Goal: Browse casually

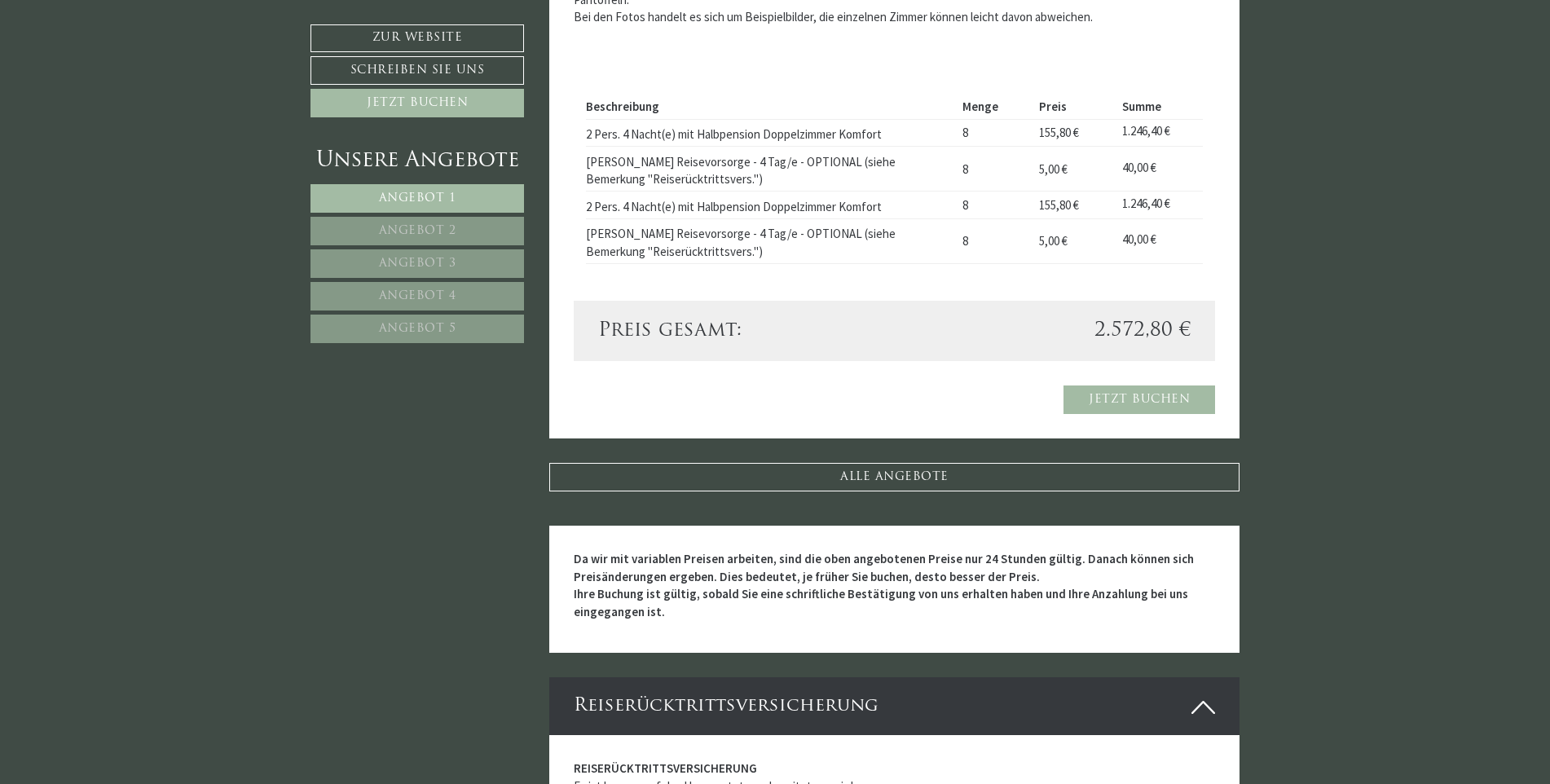
scroll to position [3584, 0]
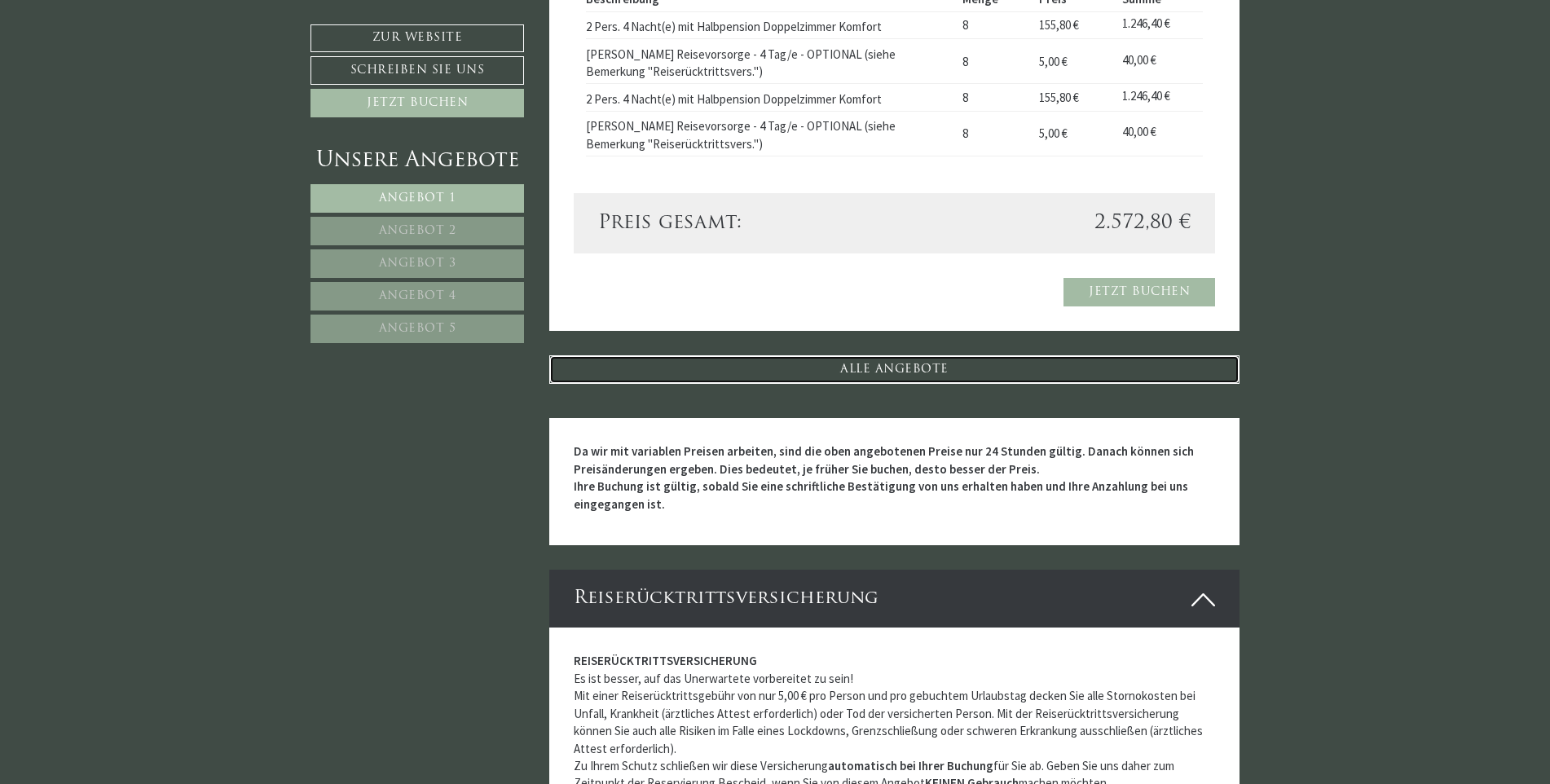
click at [916, 368] on link "ALLE ANGEBOTE" at bounding box center [895, 370] width 691 height 29
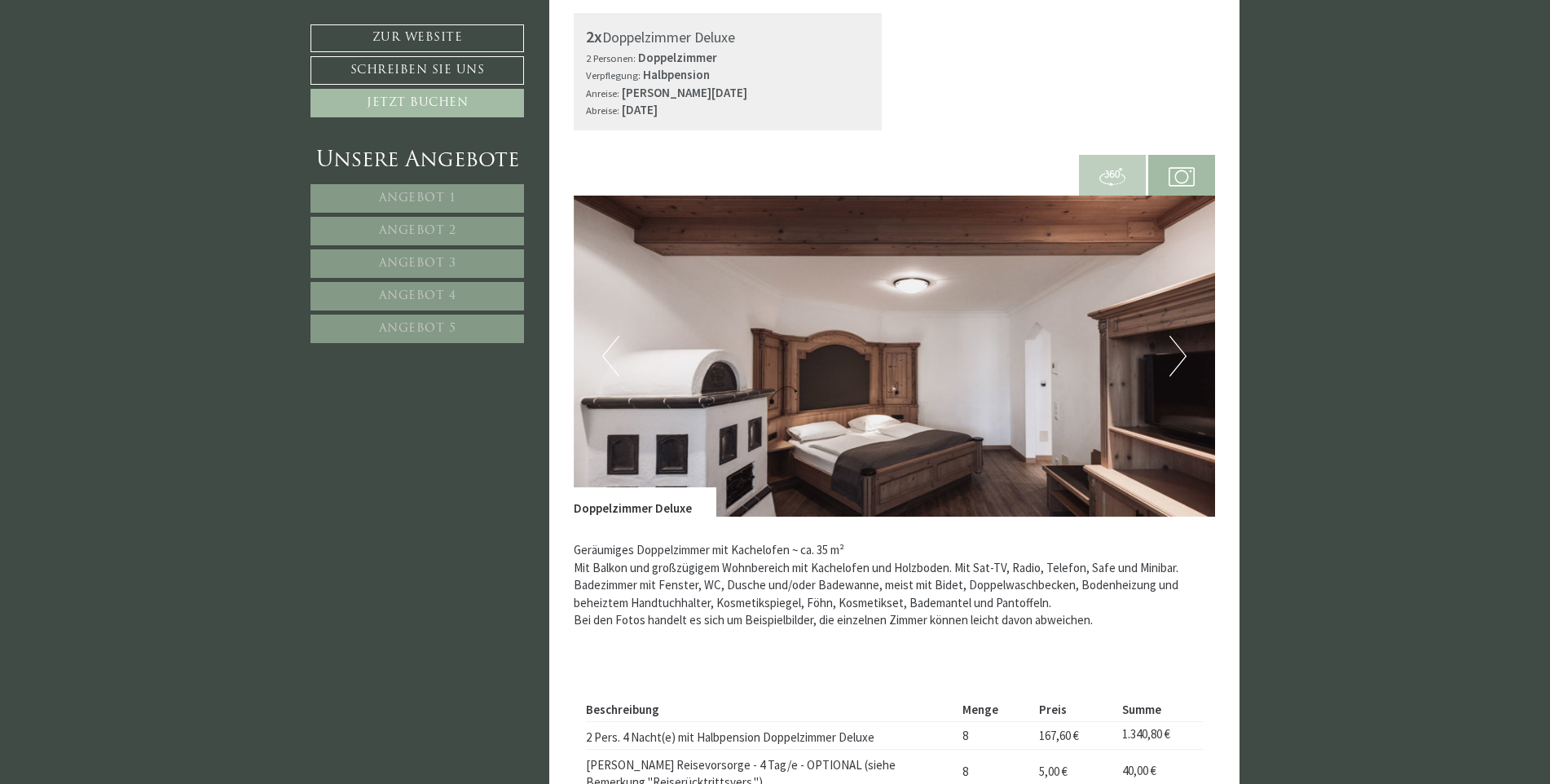
scroll to position [4012, 0]
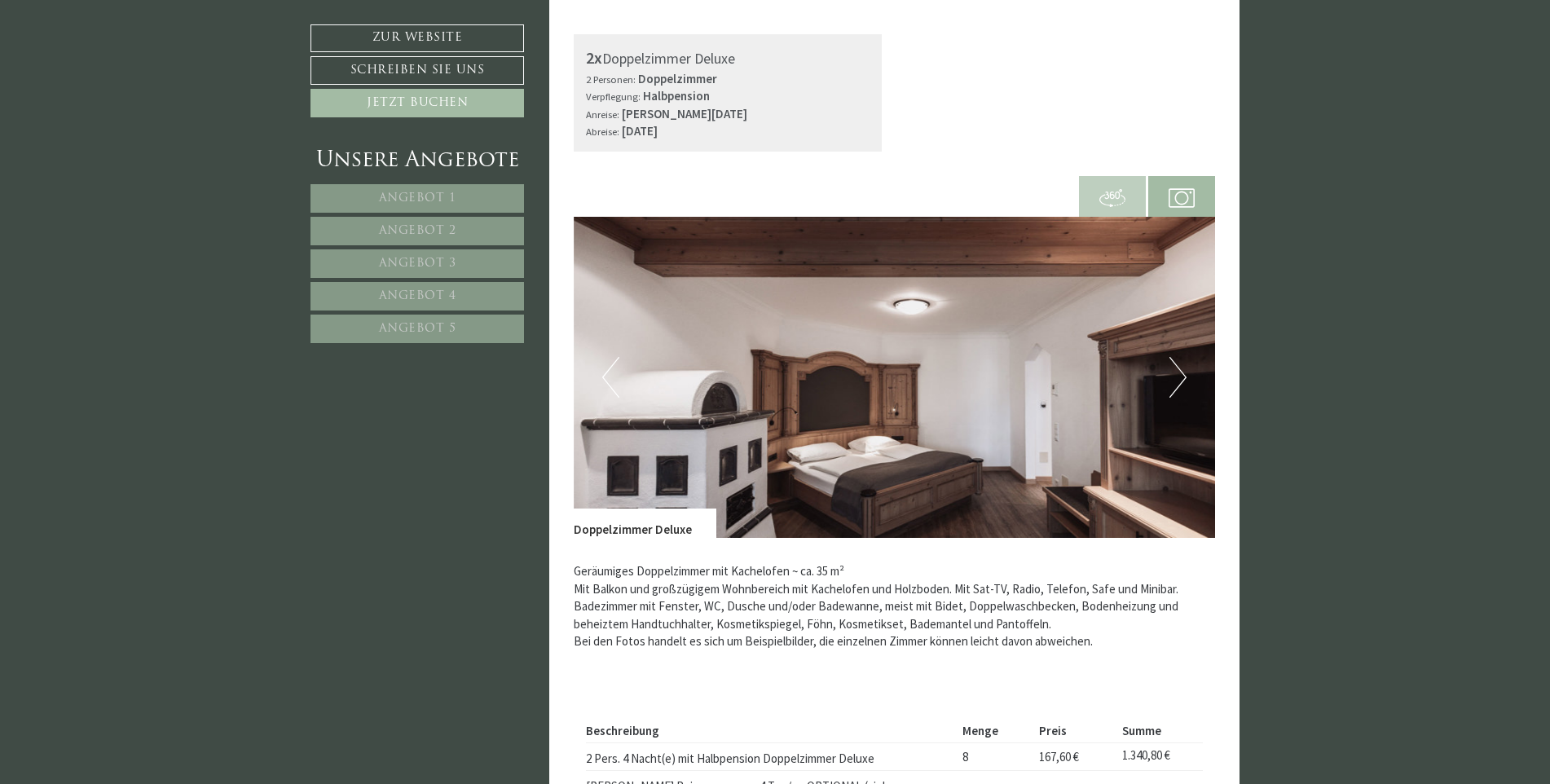
click at [1177, 376] on button "Next" at bounding box center [1177, 378] width 17 height 41
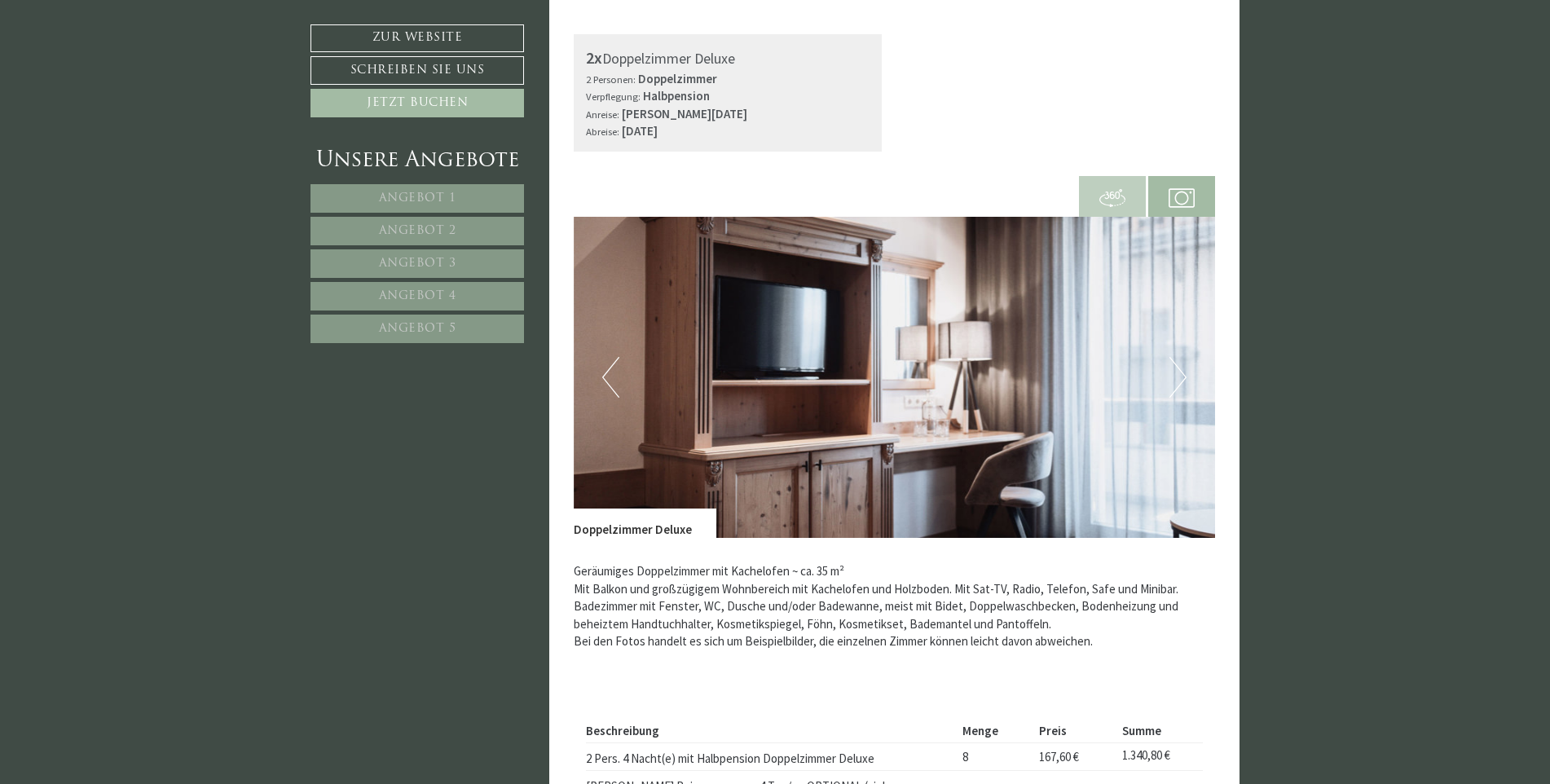
click at [1180, 374] on button "Next" at bounding box center [1177, 378] width 17 height 41
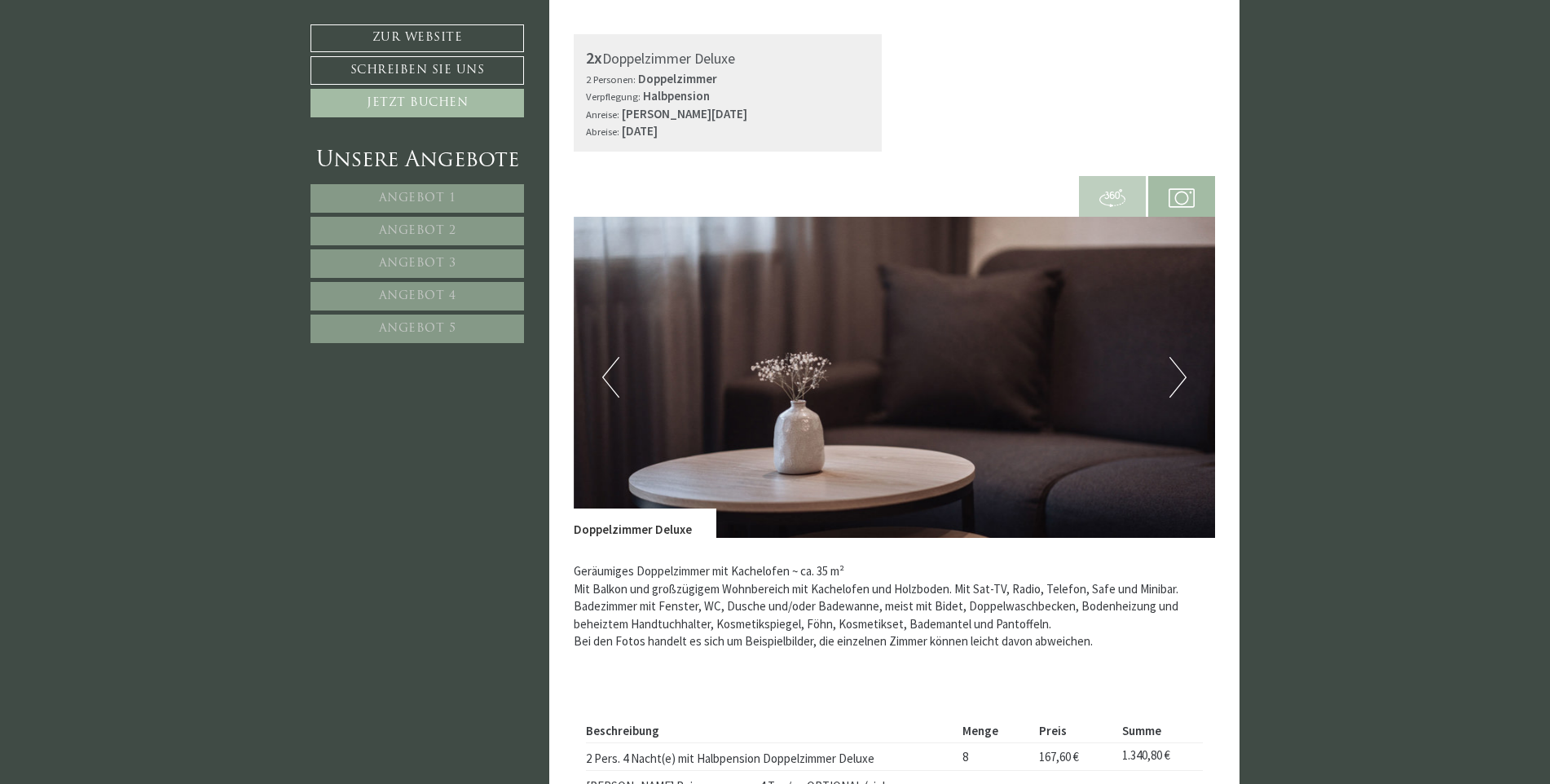
click at [1180, 374] on button "Next" at bounding box center [1177, 378] width 17 height 41
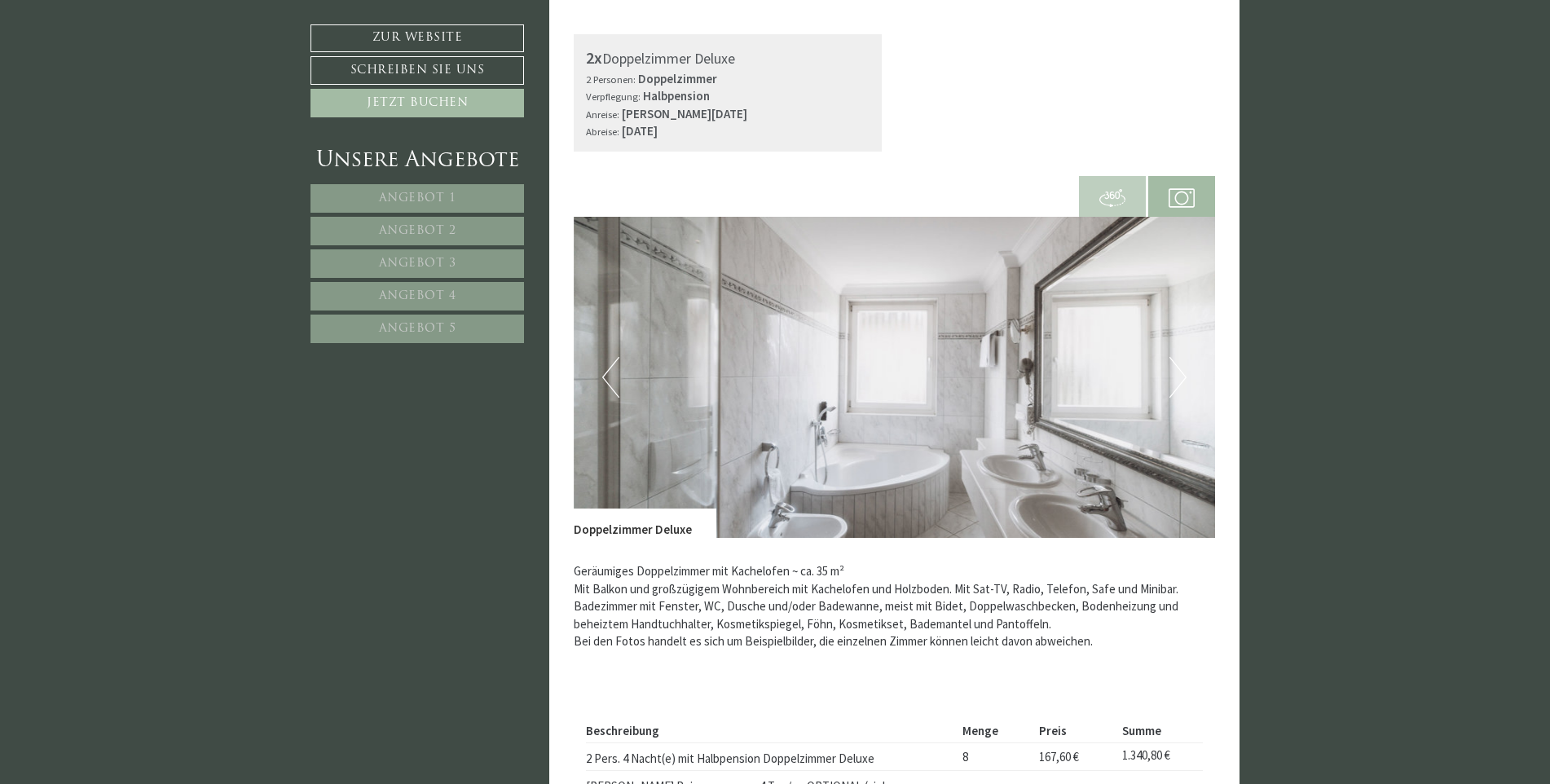
click at [1180, 374] on button "Next" at bounding box center [1177, 378] width 17 height 41
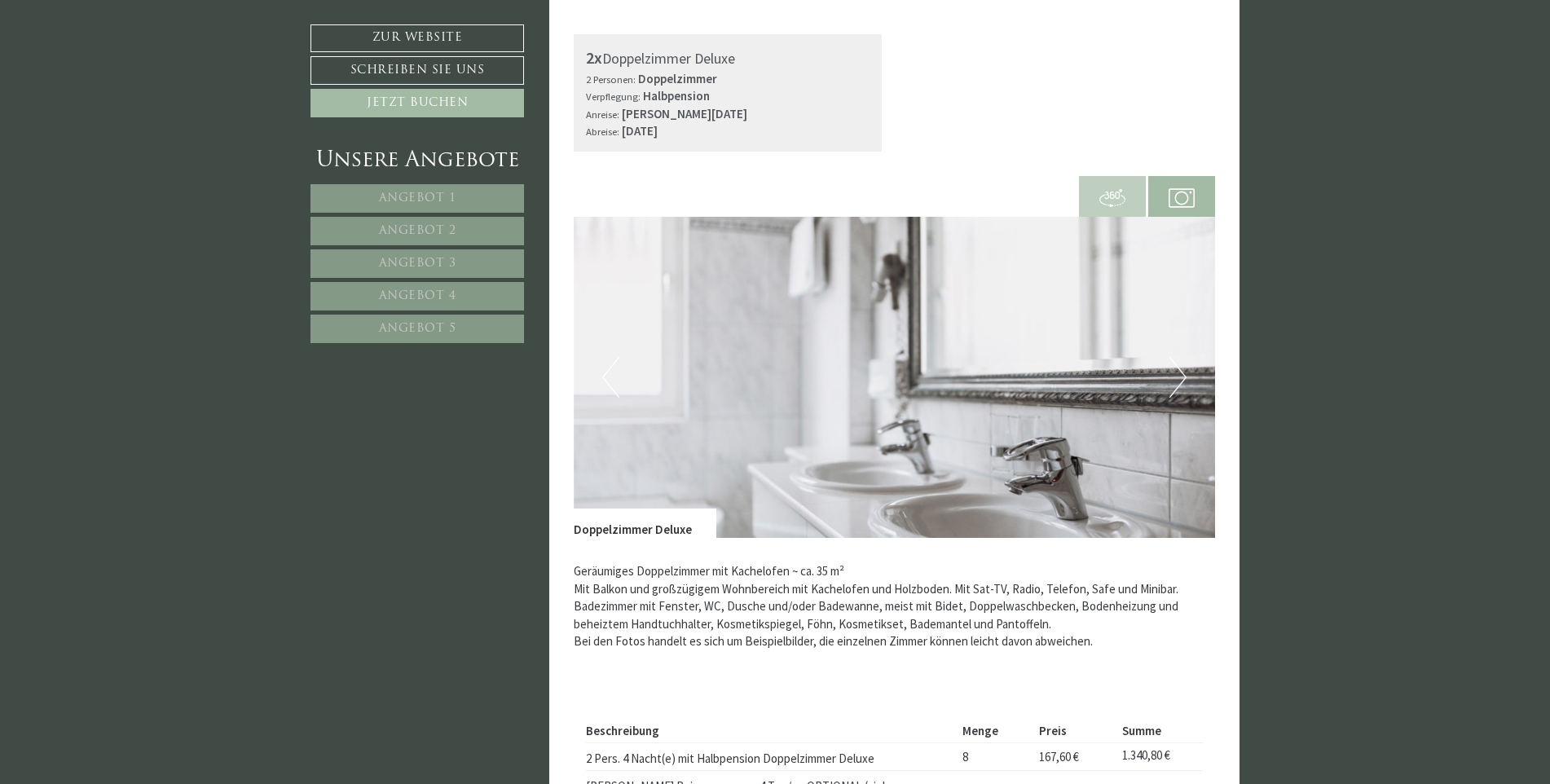
click at [1180, 374] on button "Next" at bounding box center [1177, 378] width 17 height 41
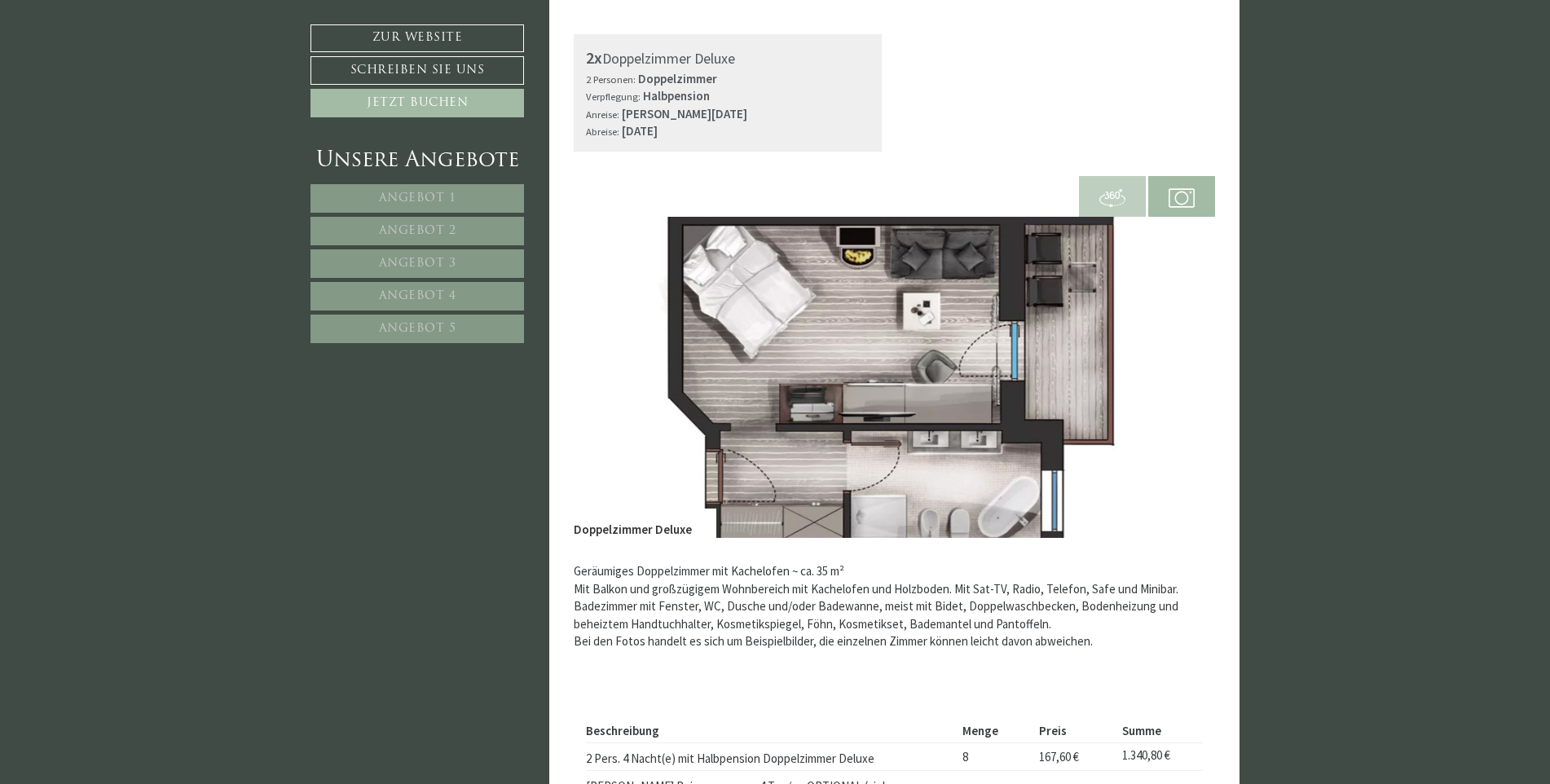
click at [1180, 374] on button "Next" at bounding box center [1177, 378] width 17 height 41
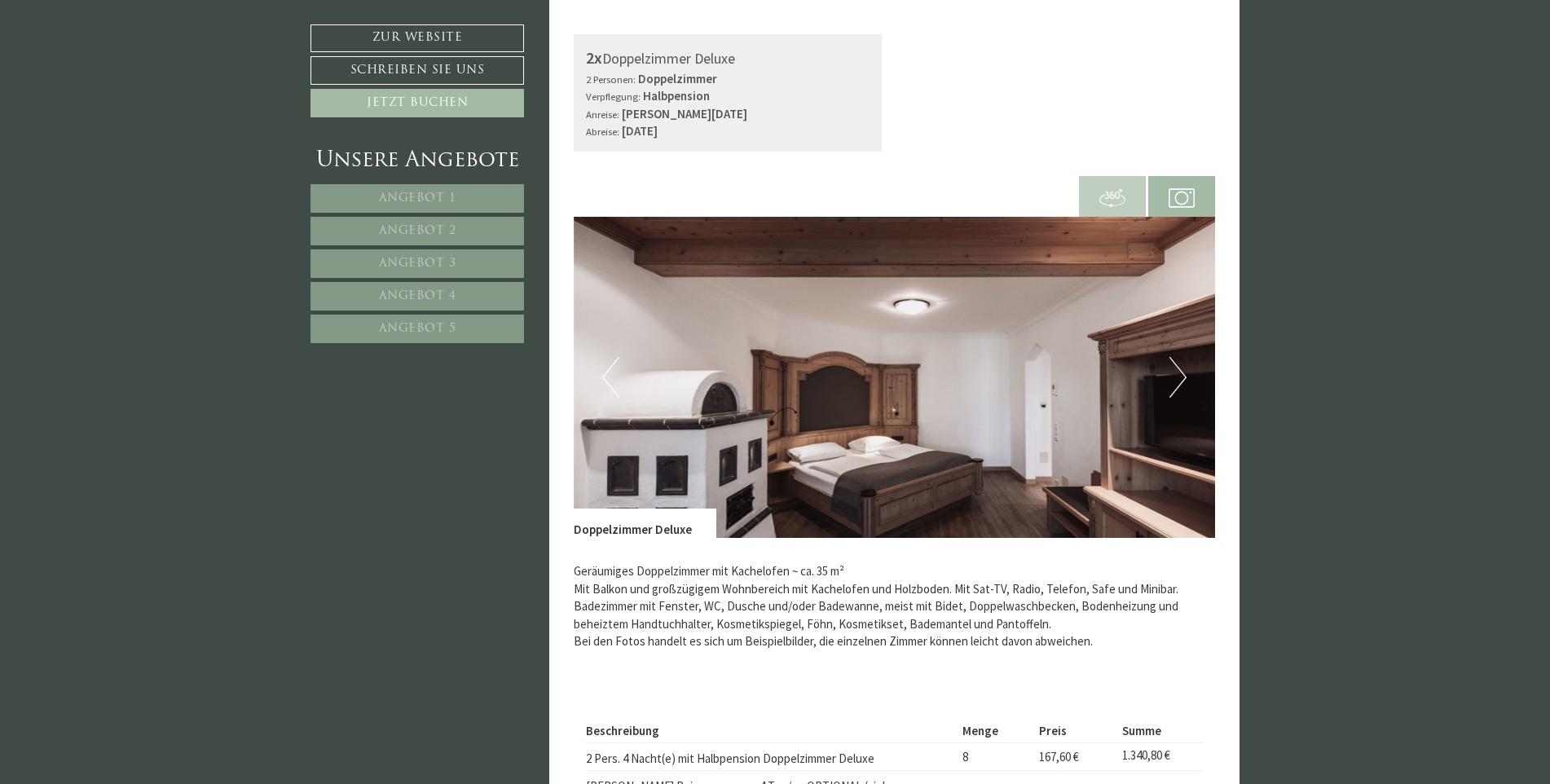
click at [1180, 374] on button "Next" at bounding box center [1177, 378] width 17 height 41
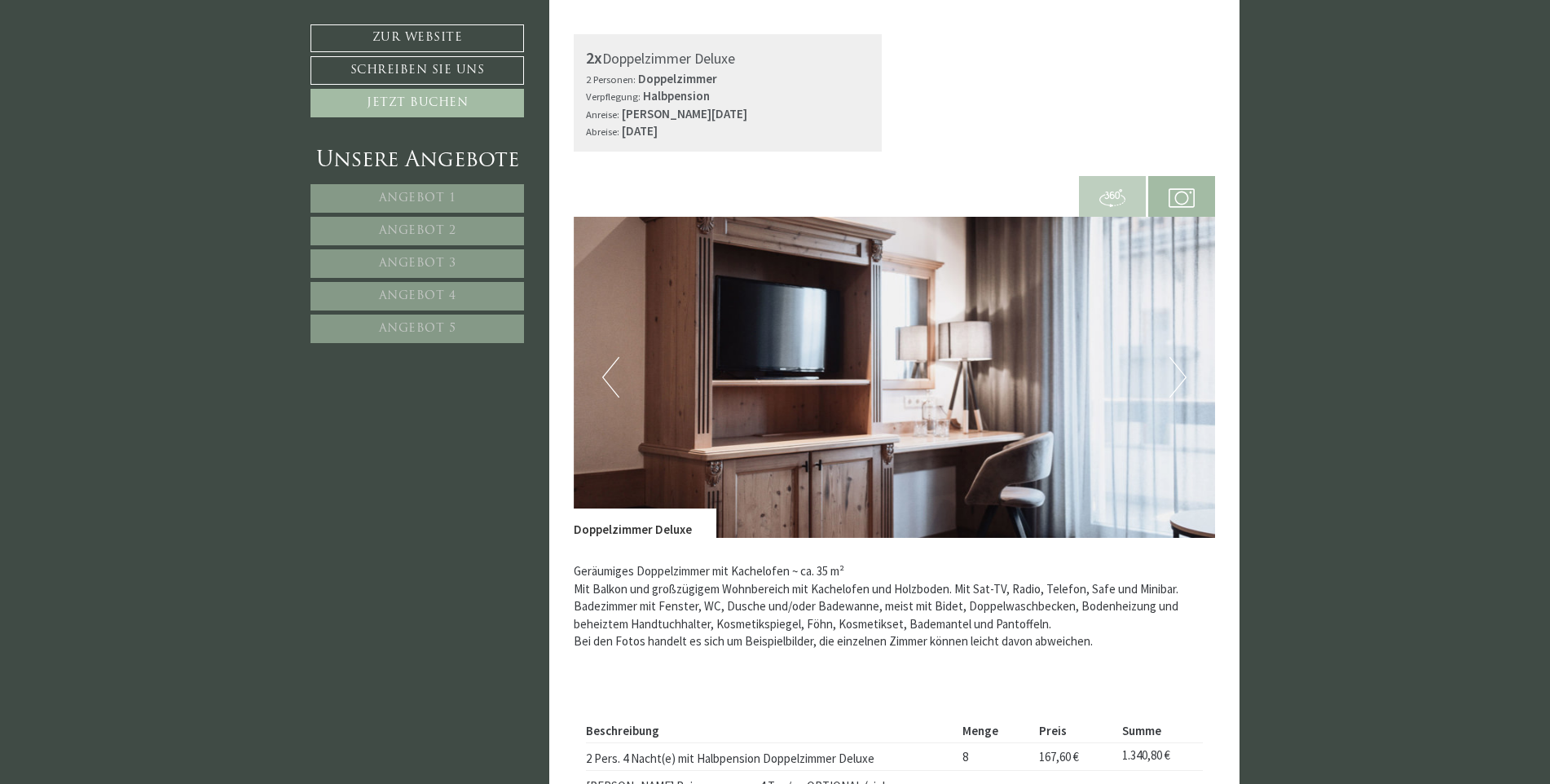
click at [1180, 374] on button "Next" at bounding box center [1177, 378] width 17 height 41
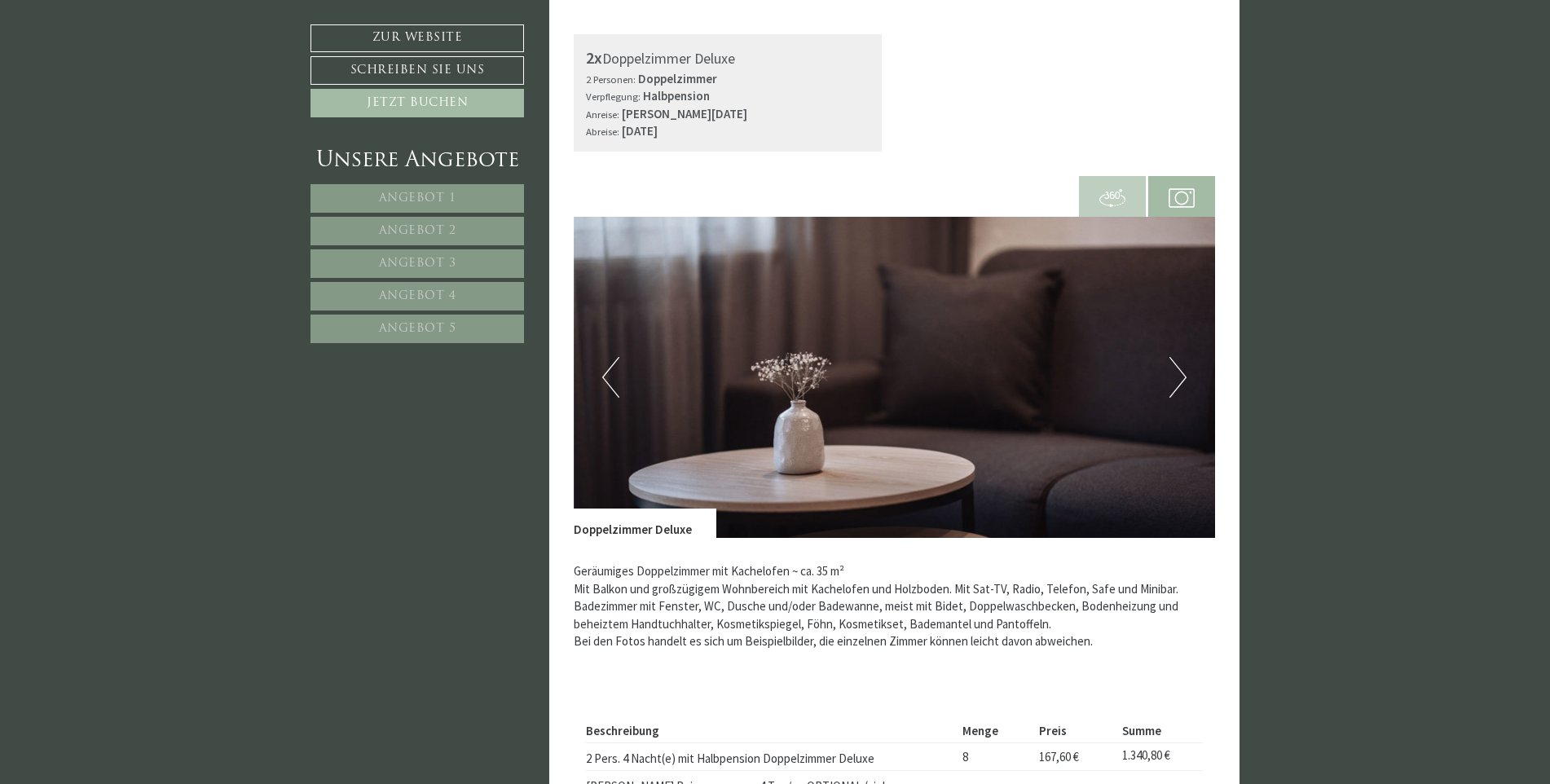
click at [1180, 374] on button "Next" at bounding box center [1177, 378] width 17 height 41
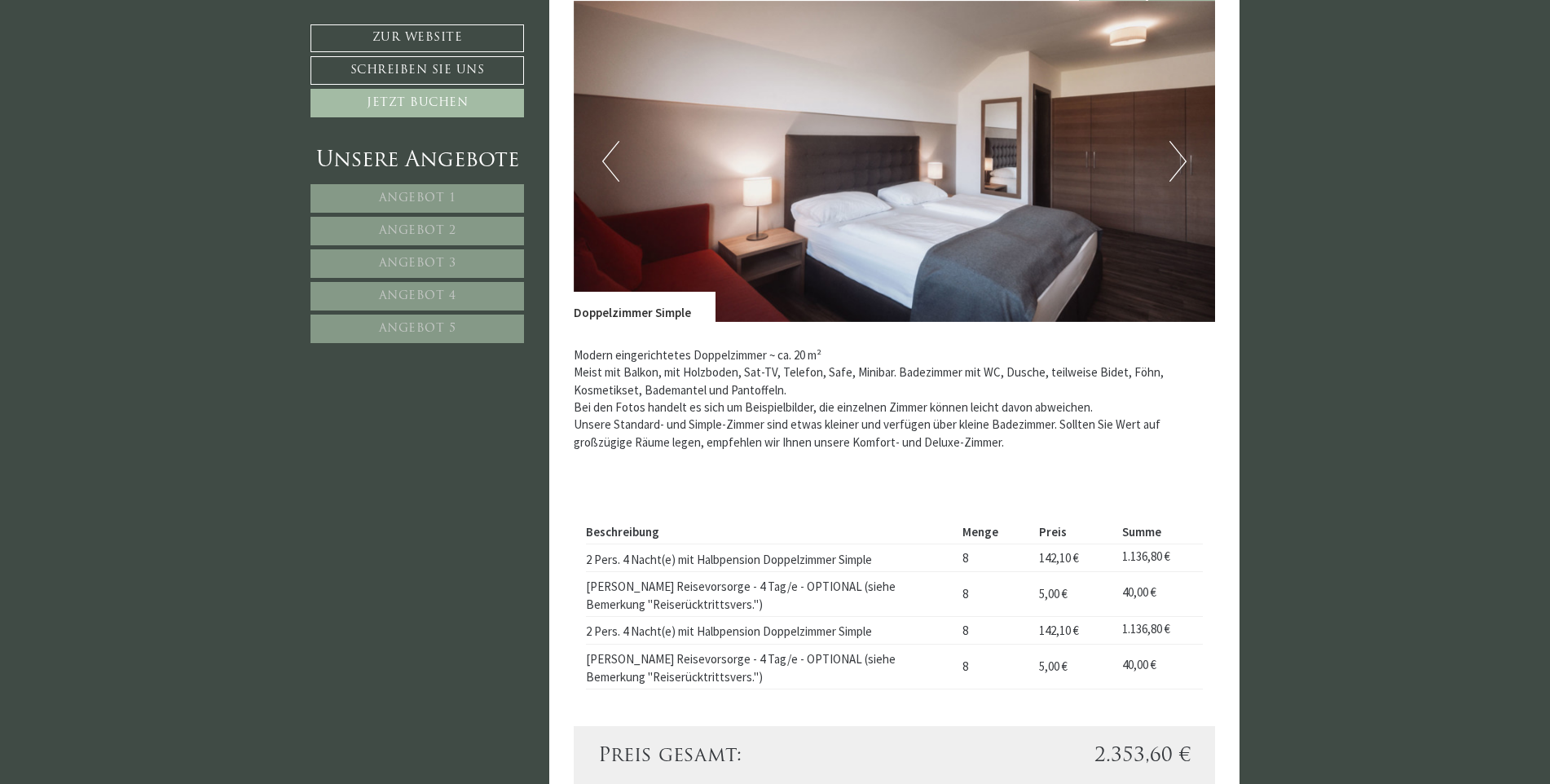
scroll to position [733, 0]
